Goal: Information Seeking & Learning: Find specific fact

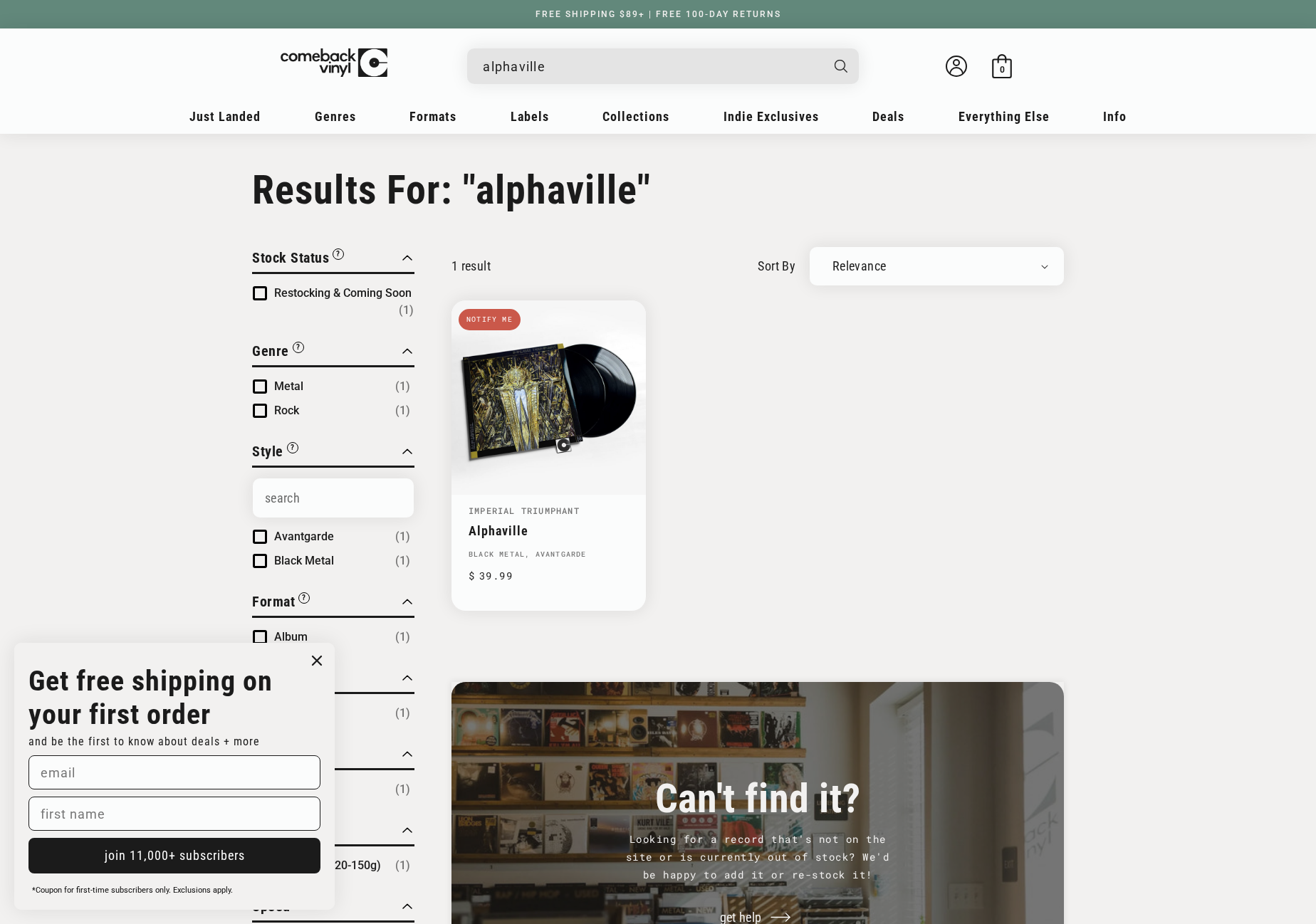
click at [609, 59] on input "alphaville" at bounding box center [652, 66] width 337 height 29
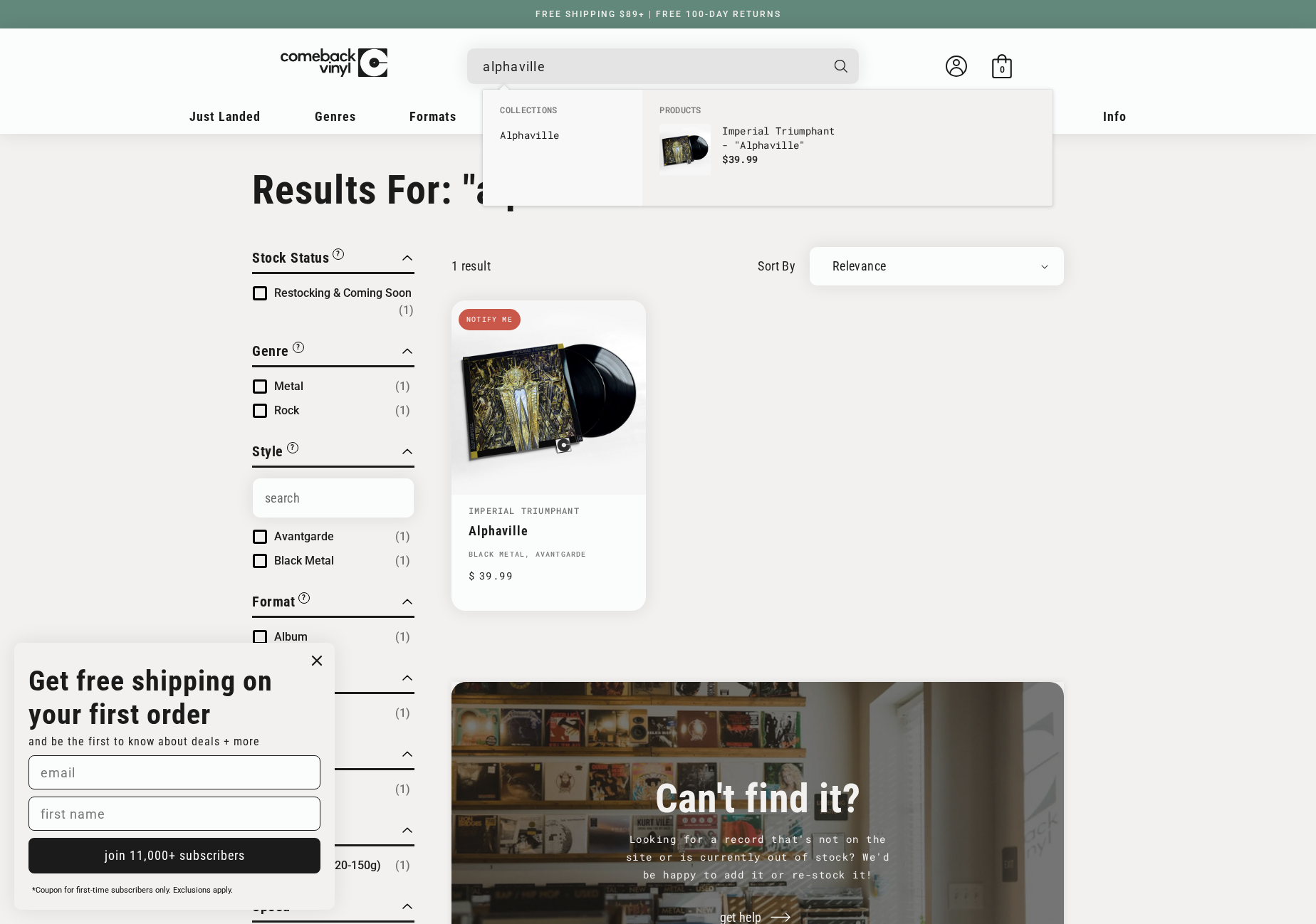
drag, startPoint x: 598, startPoint y: 64, endPoint x: 471, endPoint y: 66, distance: 127.0
click at [471, 66] on div "alphaville Imperial Triumphant - "Alphaville" Regular price $ 19.99 Regular pri…" at bounding box center [663, 66] width 392 height 36
paste input "689230023654"
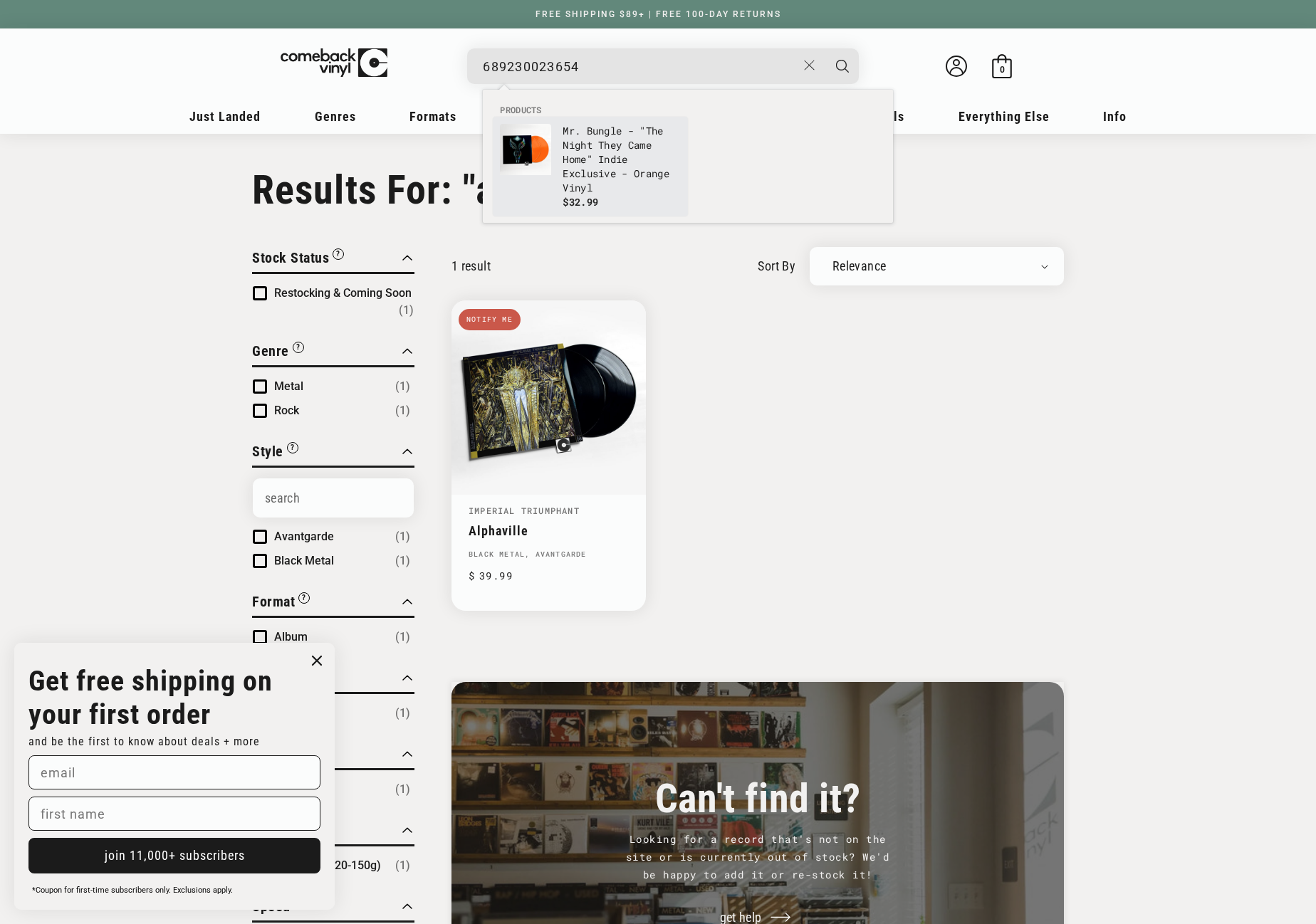
type input "689230023654"
click at [574, 140] on p "Mr. Bungle - "The Night They Came Home" Indie Exclusive - Orange Vinyl" at bounding box center [621, 160] width 118 height 71
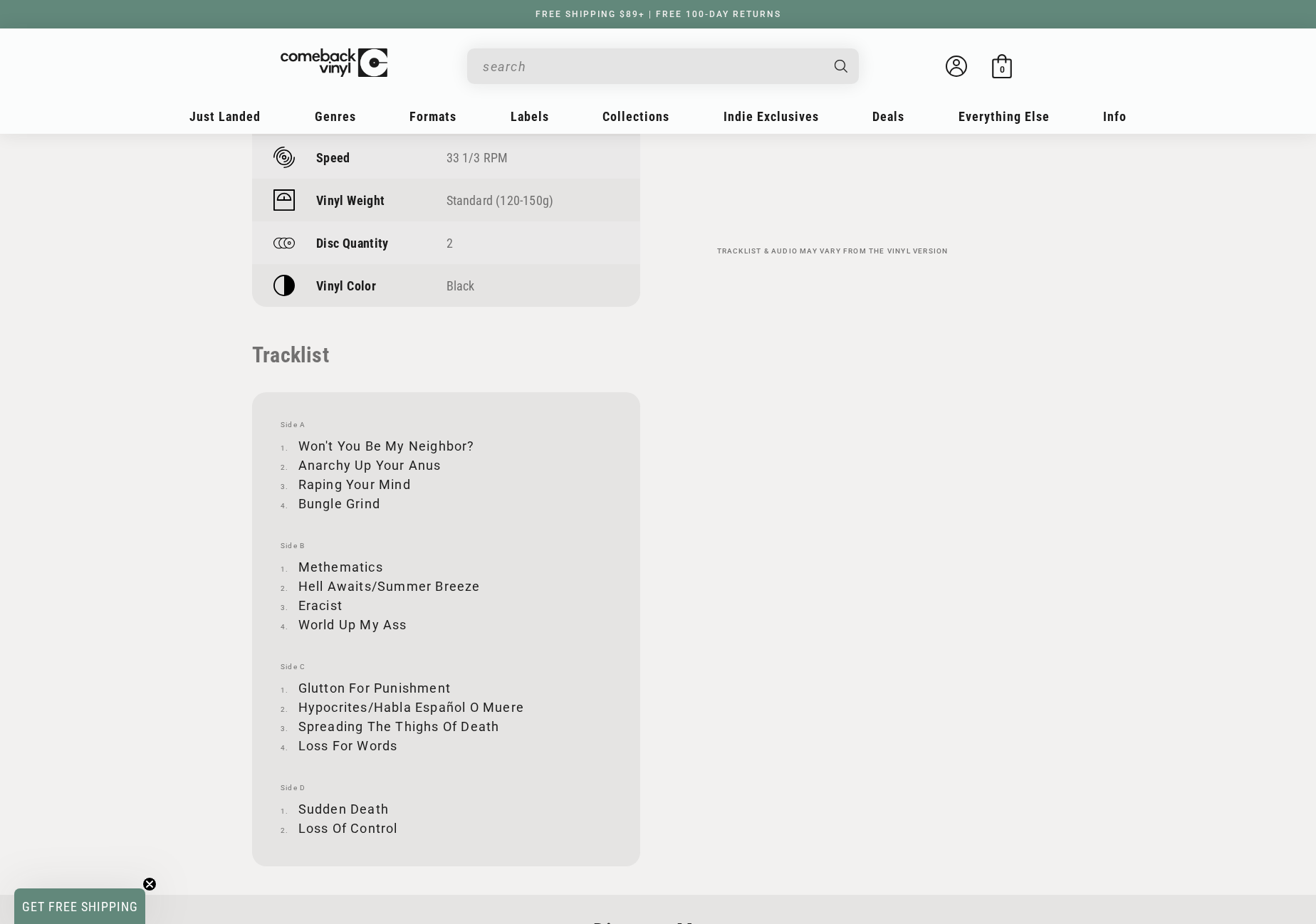
scroll to position [1281, 0]
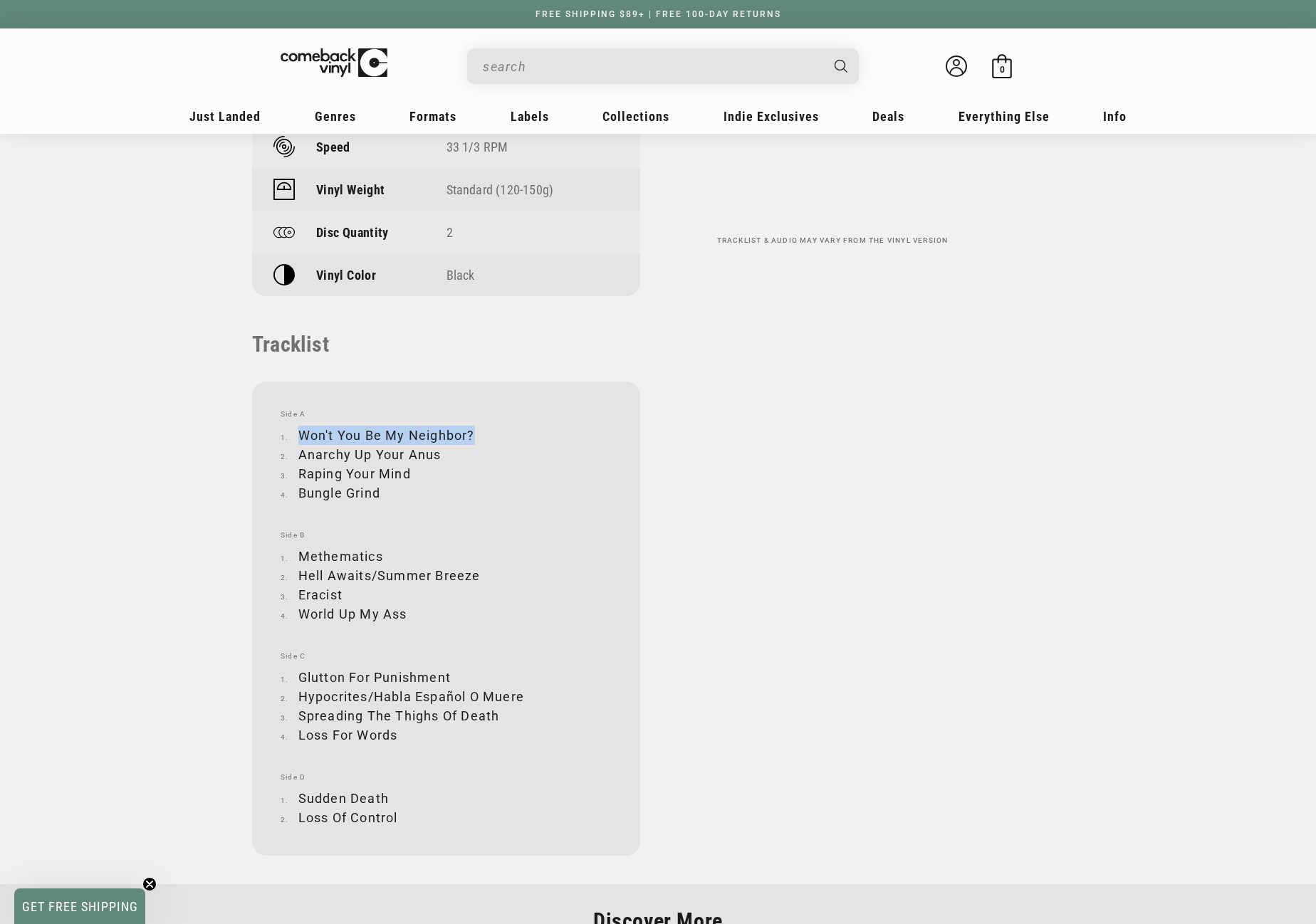
drag, startPoint x: 300, startPoint y: 432, endPoint x: 471, endPoint y: 426, distance: 171.1
click at [471, 426] on li "Won't You Be My Neighbor?" at bounding box center [447, 435] width 331 height 19
copy li "Won't You Be My Neighbor?"
drag, startPoint x: 300, startPoint y: 452, endPoint x: 441, endPoint y: 449, distance: 141.0
click at [441, 449] on li "Anarchy Up Your Anus" at bounding box center [447, 455] width 331 height 19
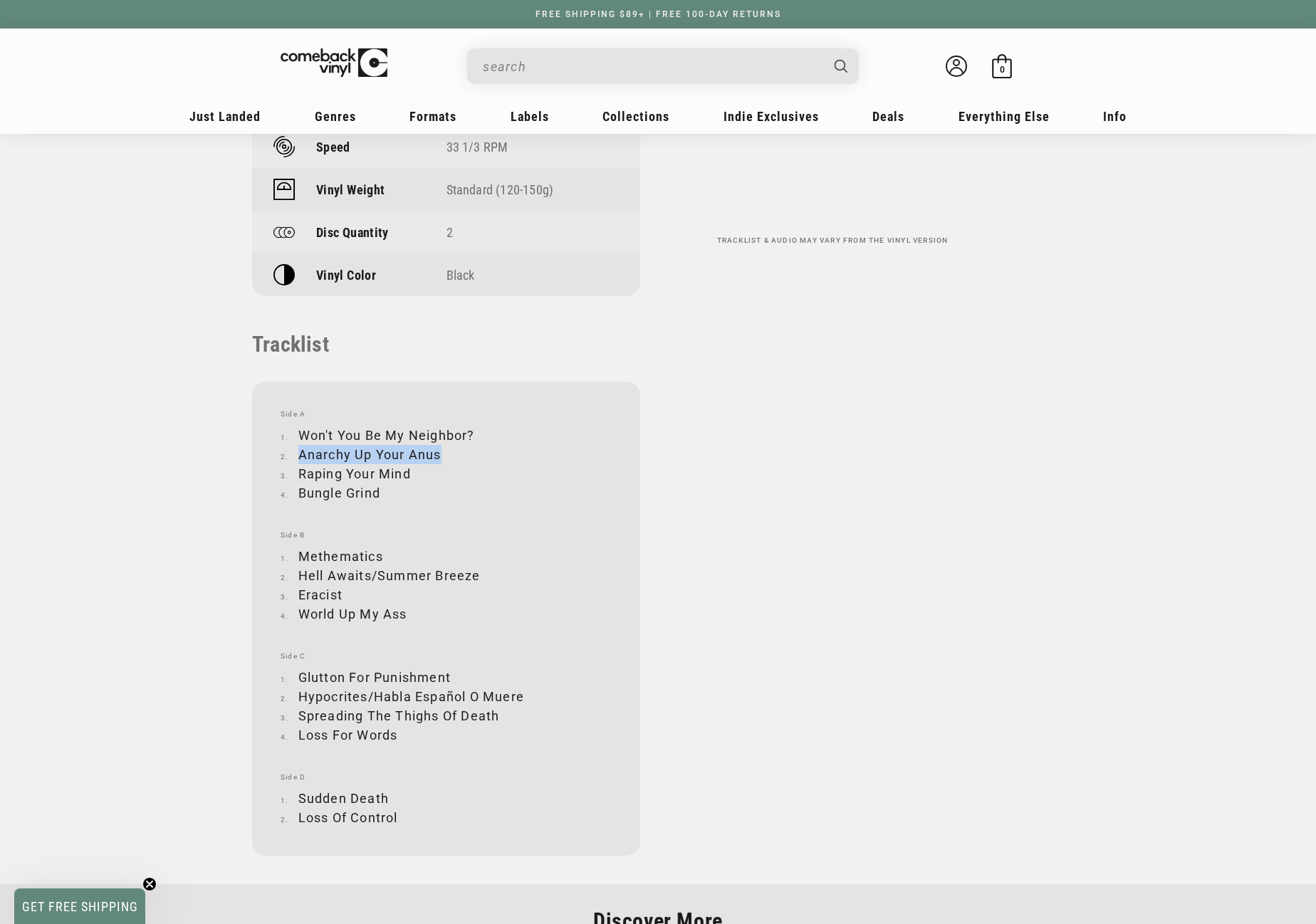
copy li "Anarchy Up Your Anus"
drag, startPoint x: 299, startPoint y: 472, endPoint x: 409, endPoint y: 472, distance: 110.0
click at [409, 472] on li "Raping Your Mind" at bounding box center [447, 474] width 331 height 19
copy li "Raping Your Mind"
drag, startPoint x: 300, startPoint y: 492, endPoint x: 377, endPoint y: 492, distance: 77.0
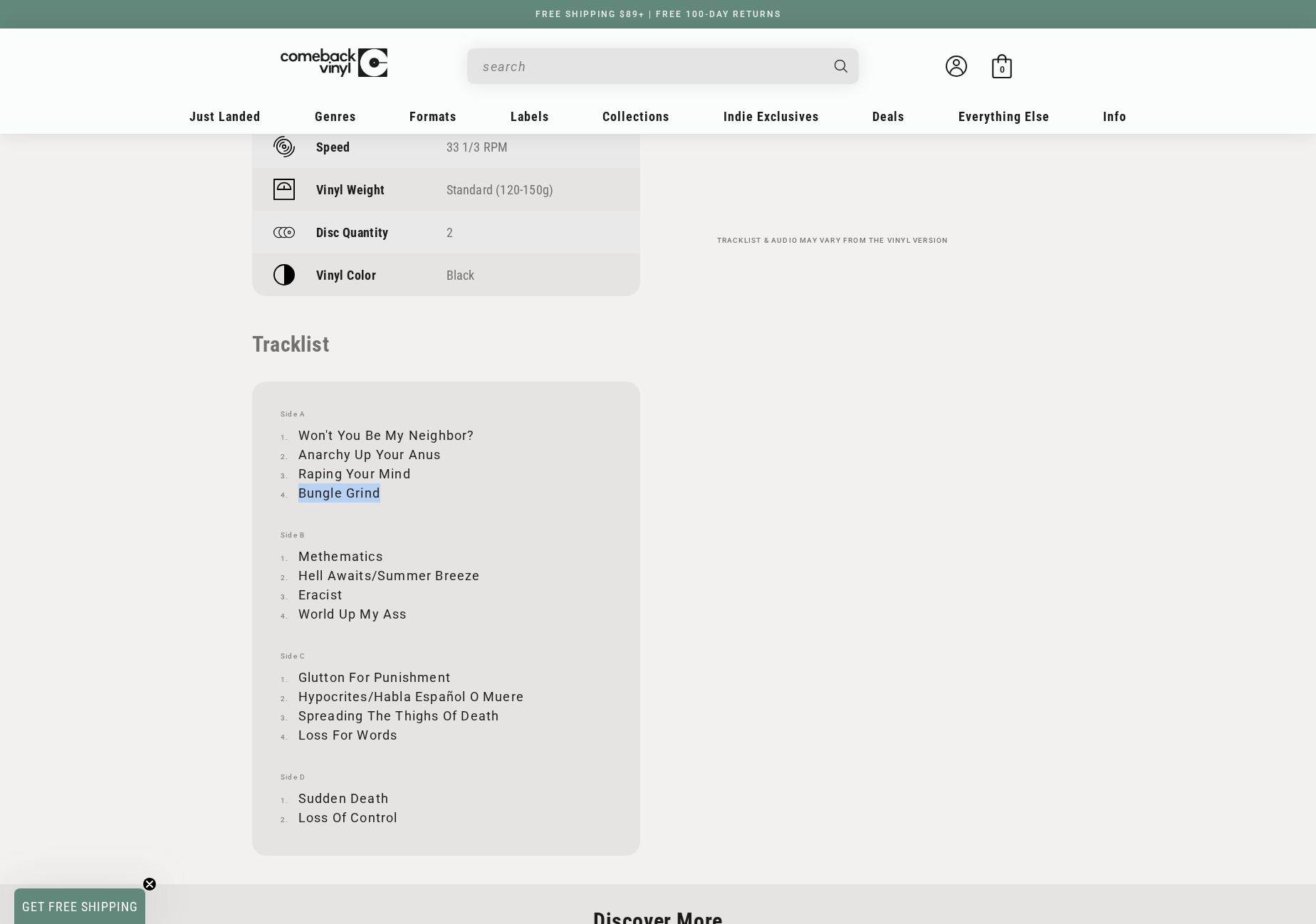
click at [377, 492] on li "Bungle Grind" at bounding box center [447, 493] width 331 height 19
copy li "Bungle Grind"
drag, startPoint x: 299, startPoint y: 555, endPoint x: 384, endPoint y: 553, distance: 85.0
click at [384, 553] on li "Methematics" at bounding box center [447, 556] width 331 height 19
copy li "Methematics"
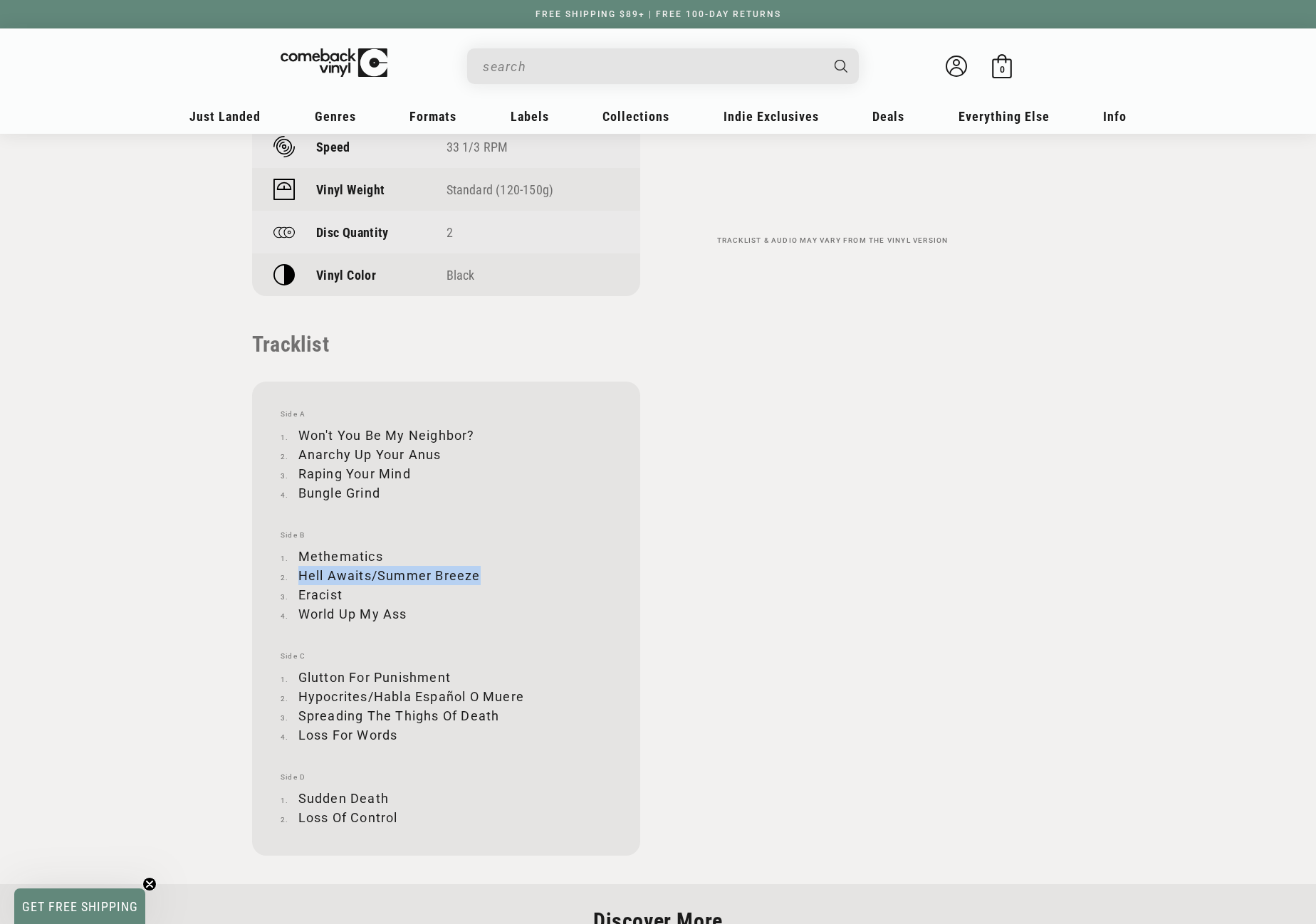
drag, startPoint x: 299, startPoint y: 573, endPoint x: 479, endPoint y: 572, distance: 180.0
click at [479, 572] on li "Hell Awaits/Summer Breeze" at bounding box center [447, 576] width 331 height 19
copy li "Hell Awaits/Summer Breeze"
drag, startPoint x: 299, startPoint y: 593, endPoint x: 347, endPoint y: 593, distance: 48.0
click at [347, 593] on li "Eracist" at bounding box center [447, 595] width 331 height 19
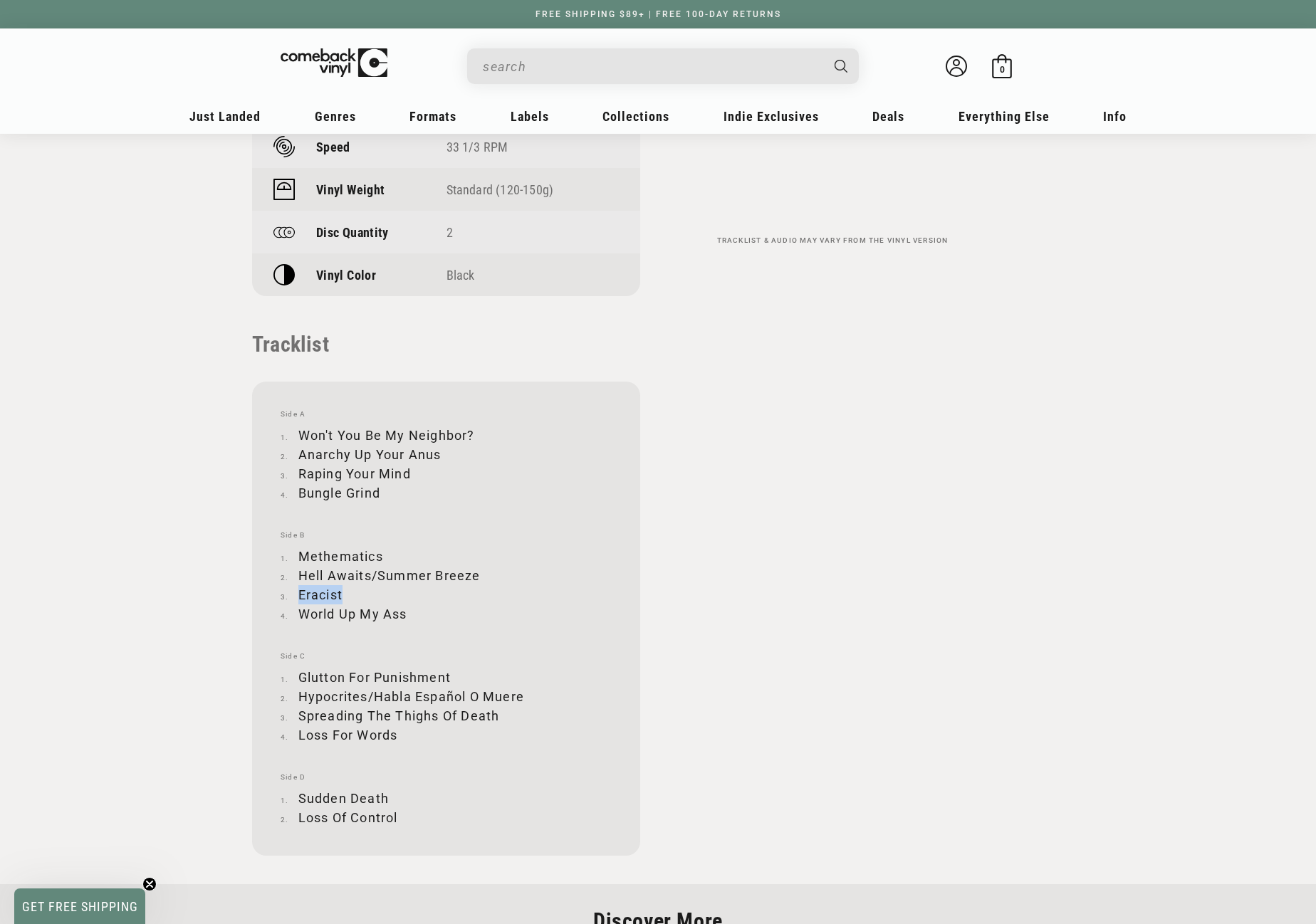
copy li "Eracist"
drag, startPoint x: 300, startPoint y: 612, endPoint x: 413, endPoint y: 614, distance: 113.0
click at [413, 614] on li "World Up My Ass" at bounding box center [447, 614] width 331 height 19
copy li "World Up My Ass"
drag, startPoint x: 300, startPoint y: 676, endPoint x: 453, endPoint y: 674, distance: 153.0
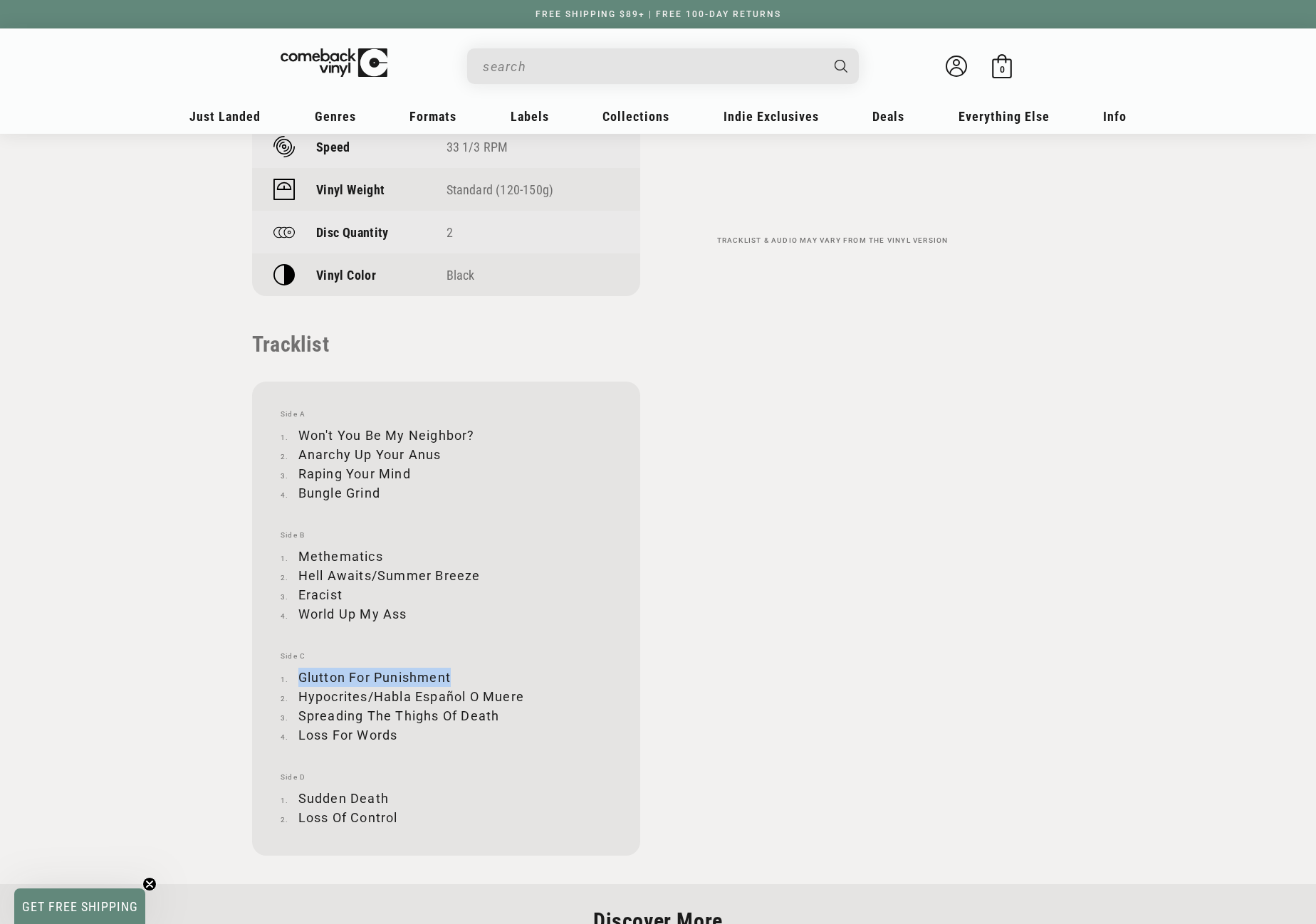
click at [453, 674] on li "Glutton For Punishment" at bounding box center [447, 677] width 331 height 19
copy li "Glutton For Punishment"
drag, startPoint x: 299, startPoint y: 694, endPoint x: 523, endPoint y: 692, distance: 224.0
click at [523, 692] on li "Hypocrites/Habla Español O Muere" at bounding box center [447, 697] width 331 height 19
copy li "Hypocrites/Habla Español O Muere"
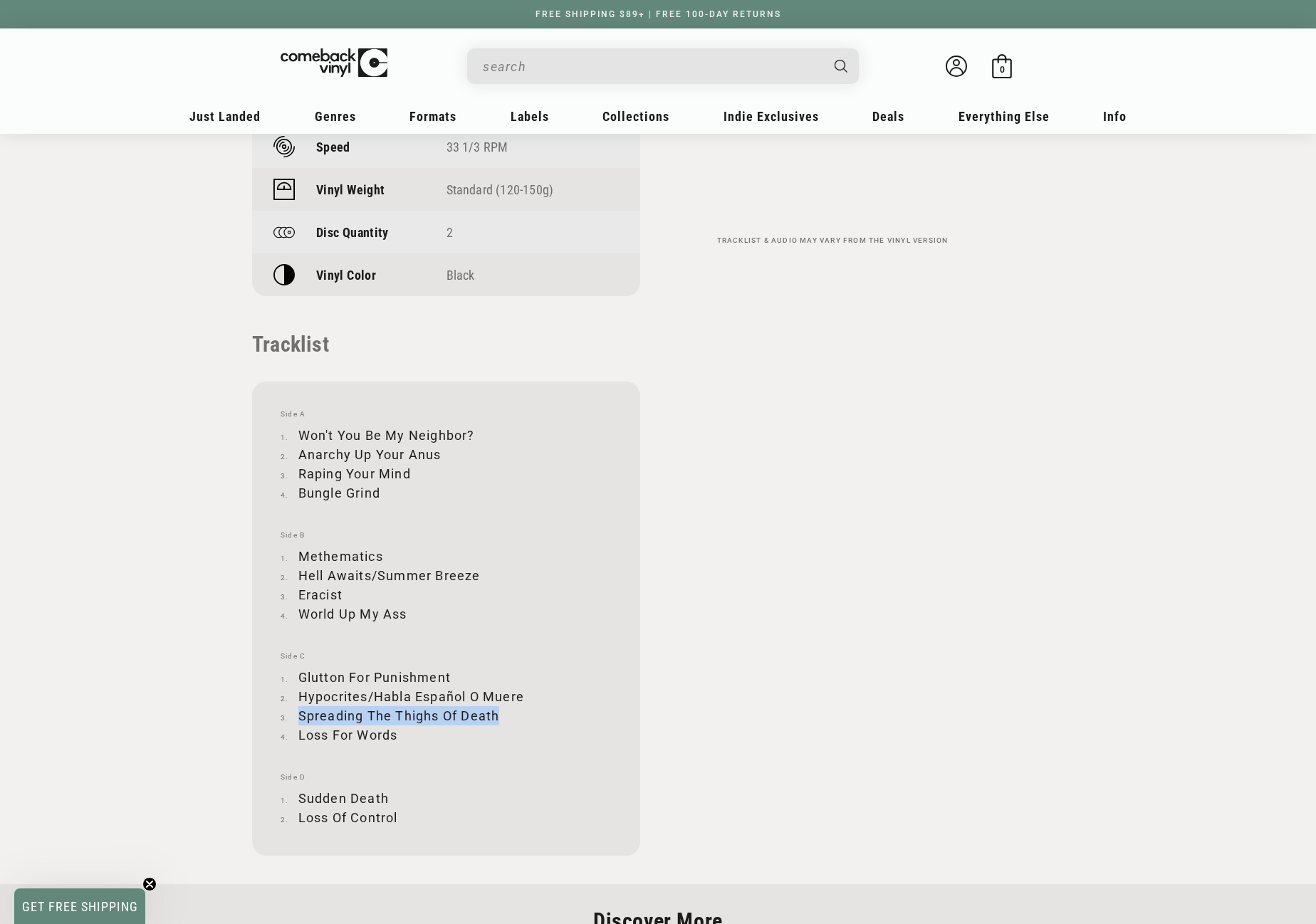
drag, startPoint x: 298, startPoint y: 715, endPoint x: 496, endPoint y: 712, distance: 198.0
click at [496, 712] on li "Spreading The Thighs Of Death" at bounding box center [447, 716] width 331 height 19
drag, startPoint x: 299, startPoint y: 735, endPoint x: 398, endPoint y: 735, distance: 99.0
click at [398, 735] on li "Loss For Words" at bounding box center [447, 735] width 331 height 19
drag, startPoint x: 300, startPoint y: 796, endPoint x: 385, endPoint y: 796, distance: 85.0
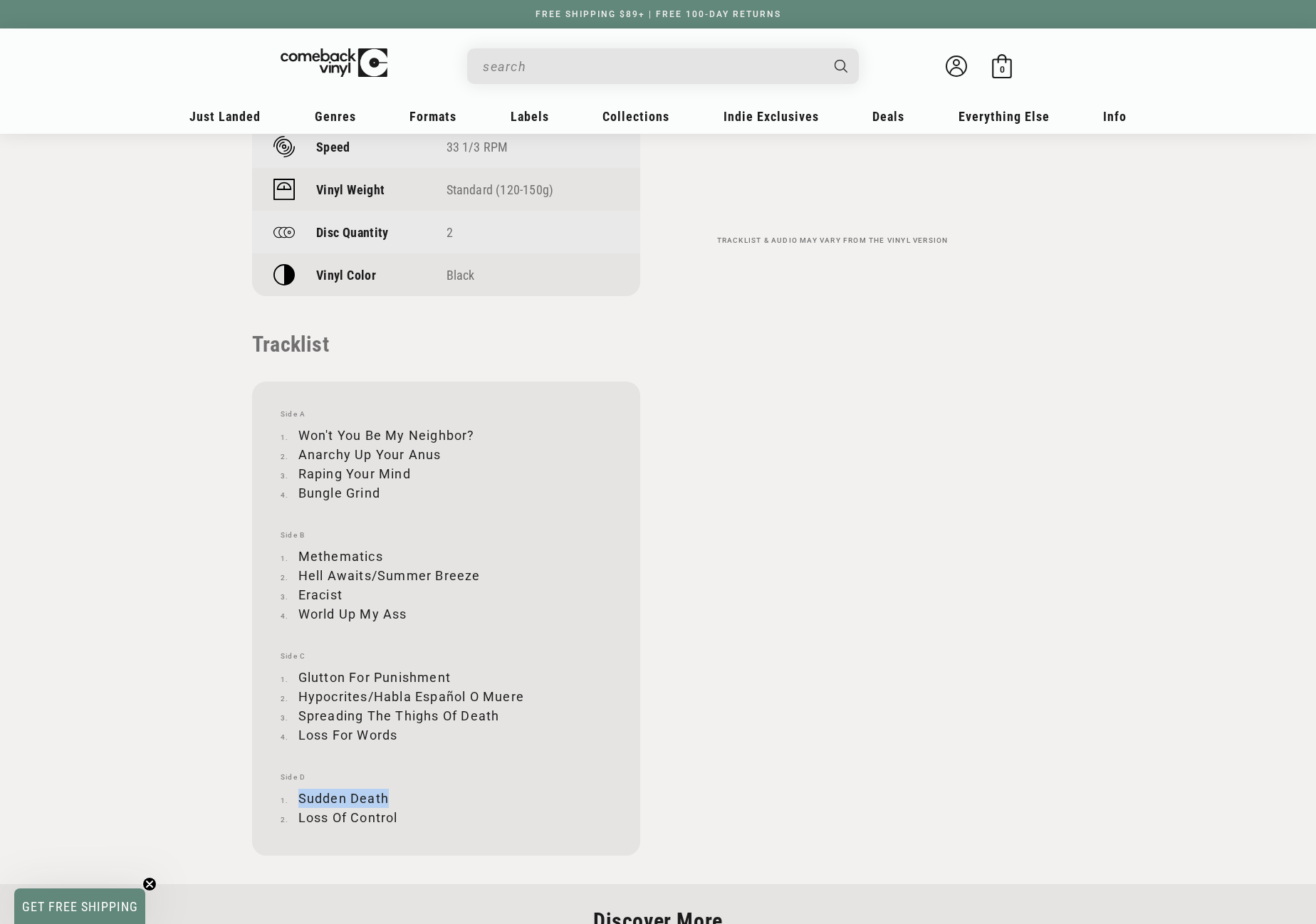
click at [385, 796] on li "Sudden Death" at bounding box center [447, 798] width 331 height 19
drag, startPoint x: 299, startPoint y: 816, endPoint x: 398, endPoint y: 813, distance: 99.0
click at [398, 813] on li "Loss Of Control" at bounding box center [447, 818] width 331 height 19
